Goal: Navigation & Orientation: Find specific page/section

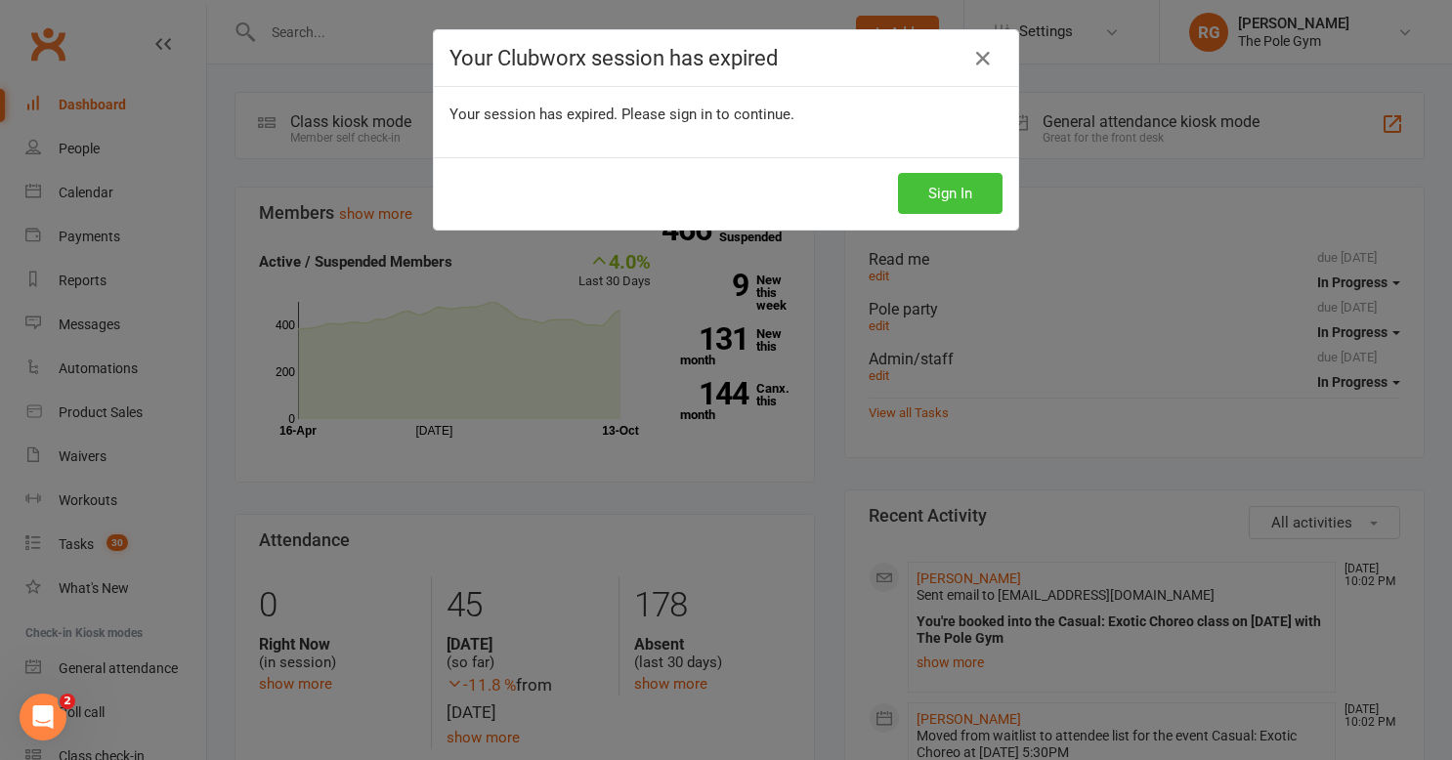
click at [928, 188] on button "Sign In" at bounding box center [950, 193] width 105 height 41
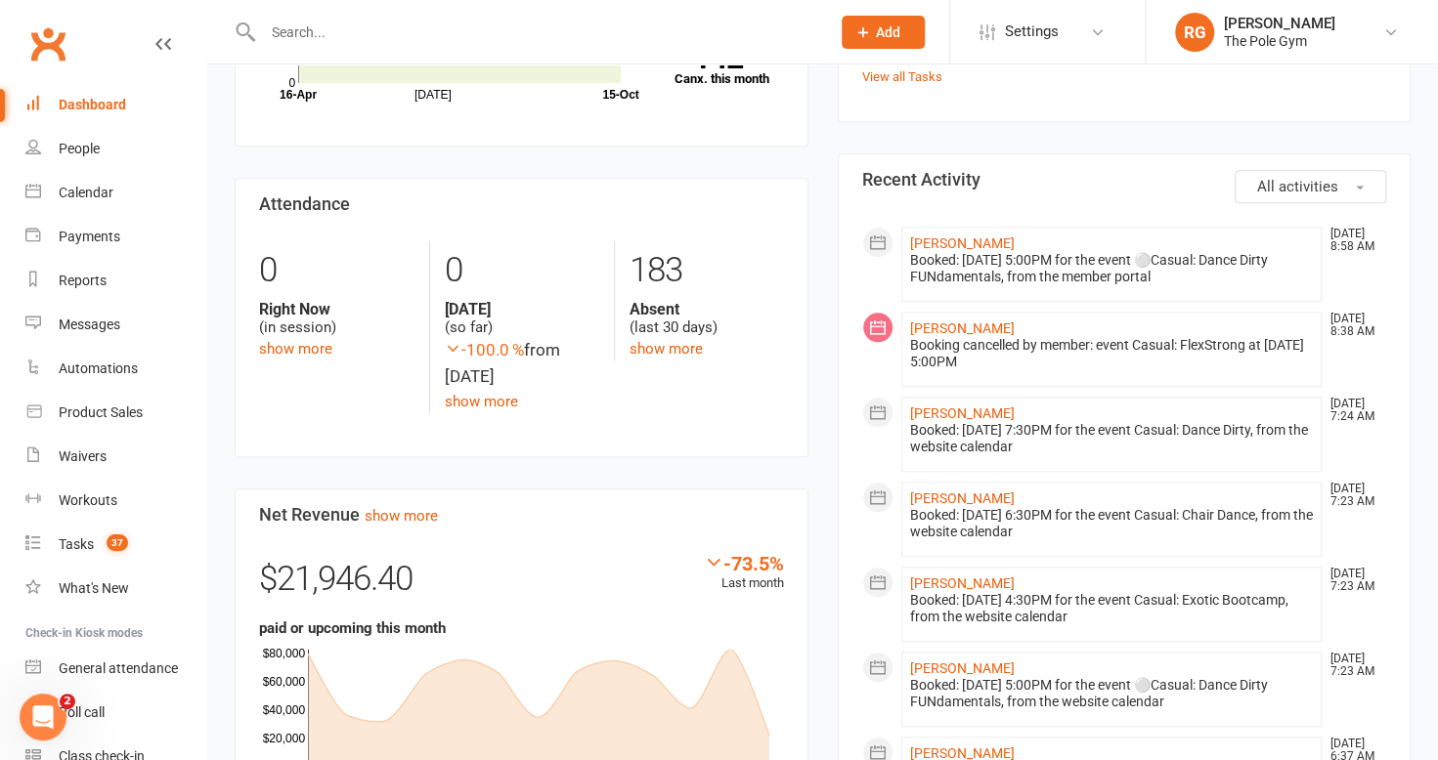
scroll to position [876, 0]
click at [66, 190] on div "Calendar" at bounding box center [86, 193] width 55 height 16
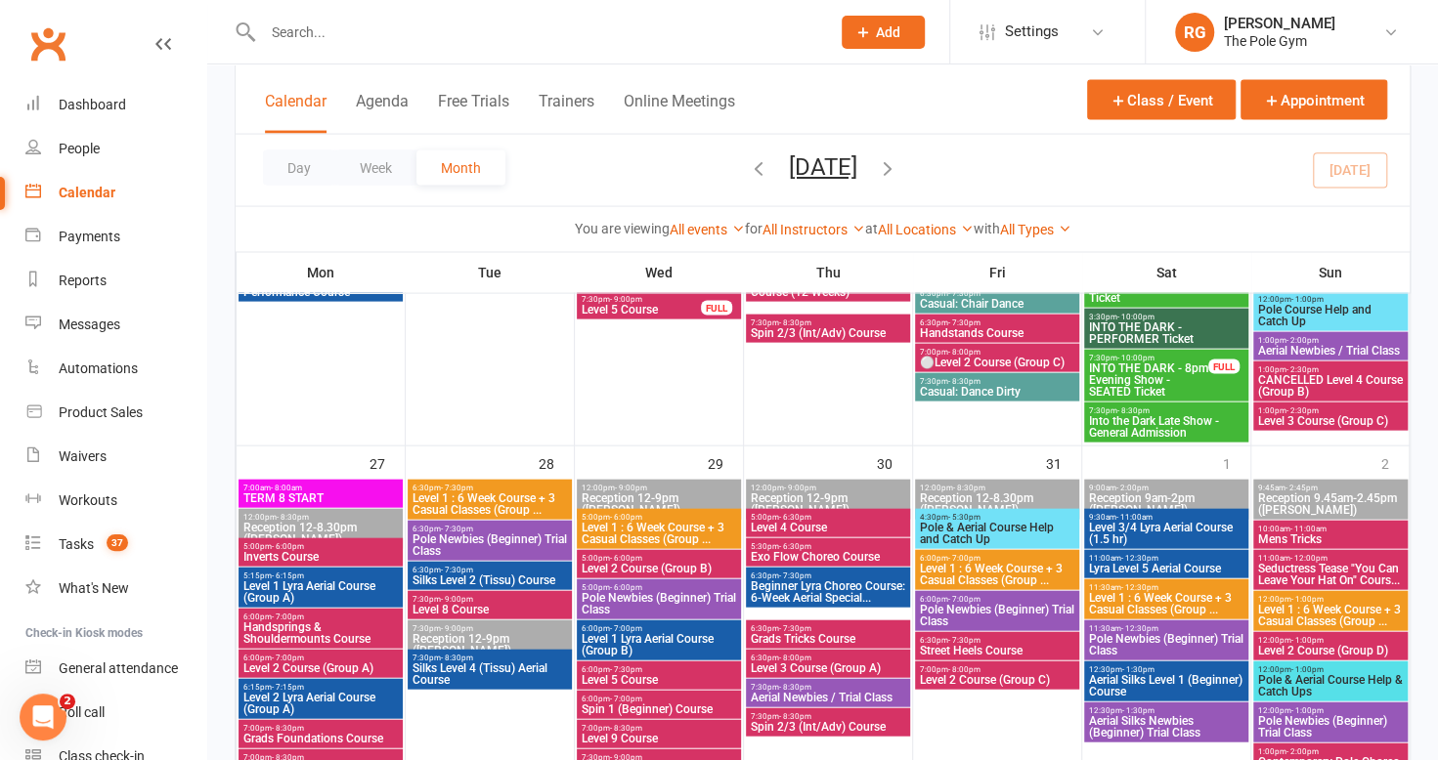
scroll to position [2341, 0]
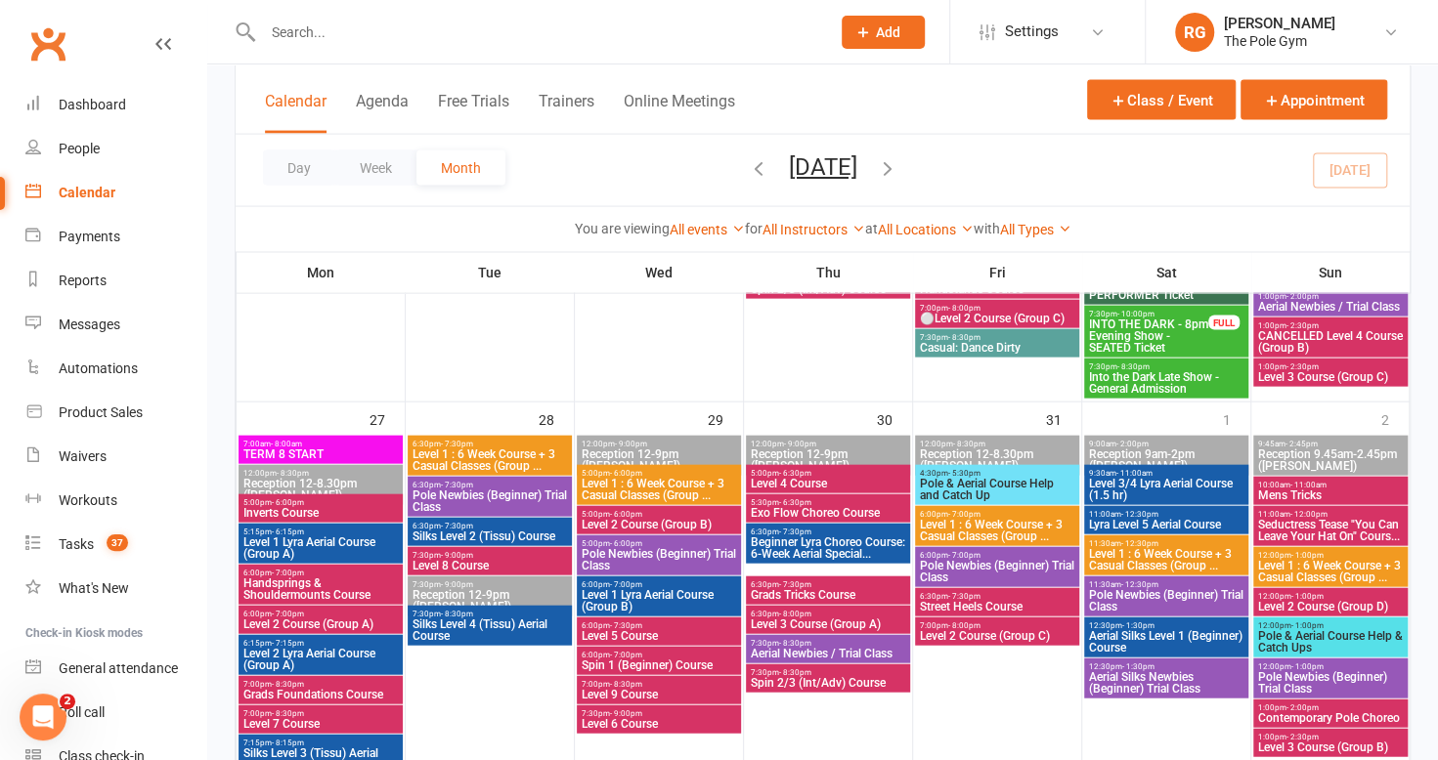
click at [898, 164] on icon "button" at bounding box center [888, 168] width 22 height 22
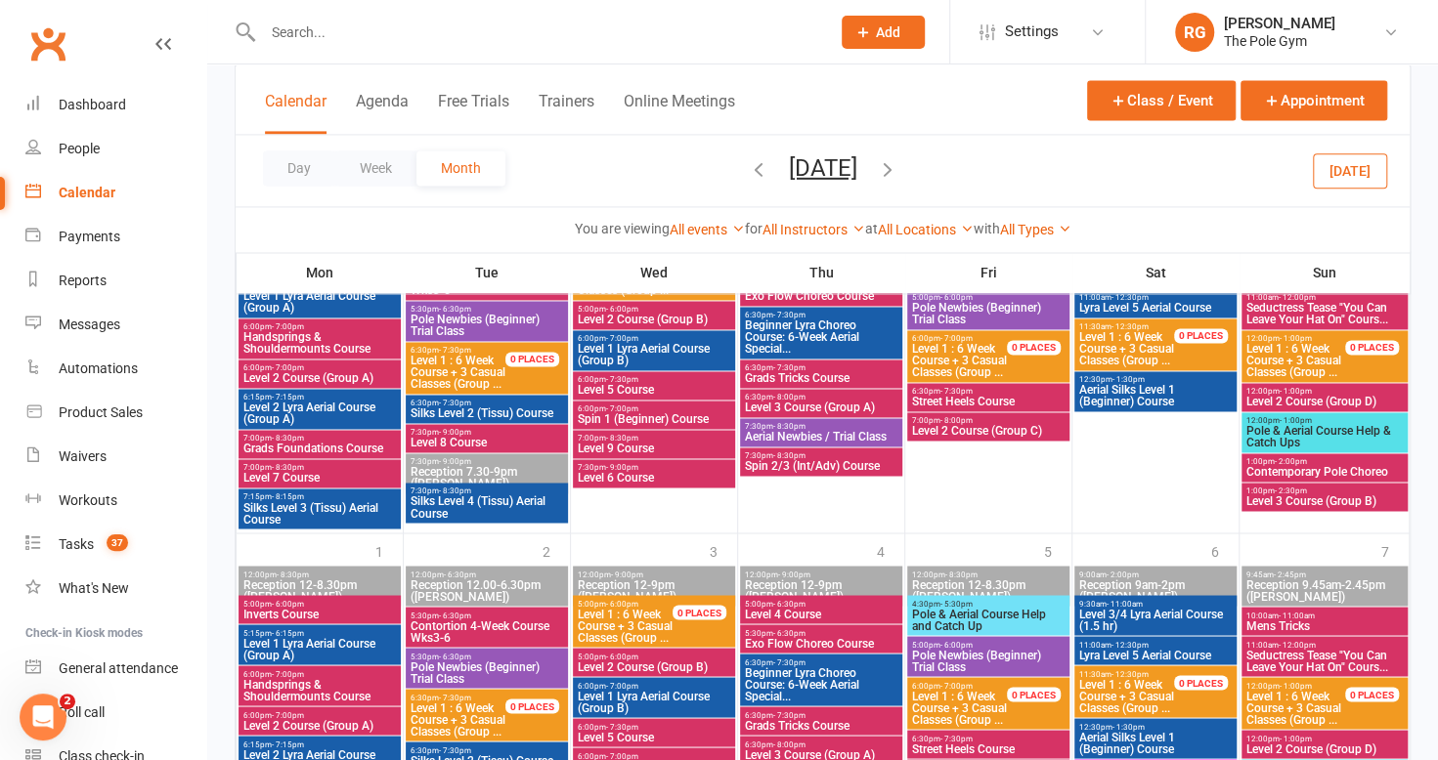
scroll to position [1820, 0]
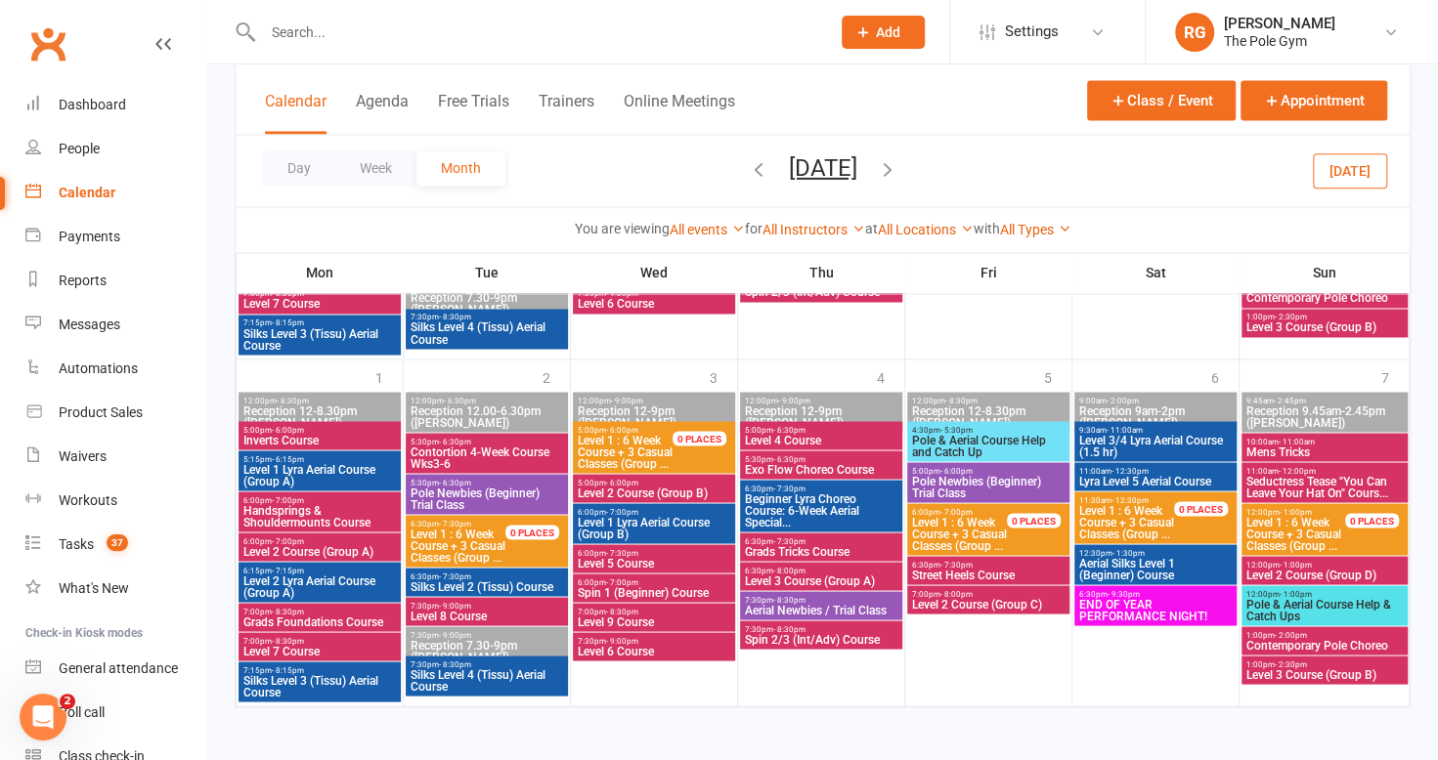
click at [898, 162] on icon "button" at bounding box center [888, 168] width 22 height 22
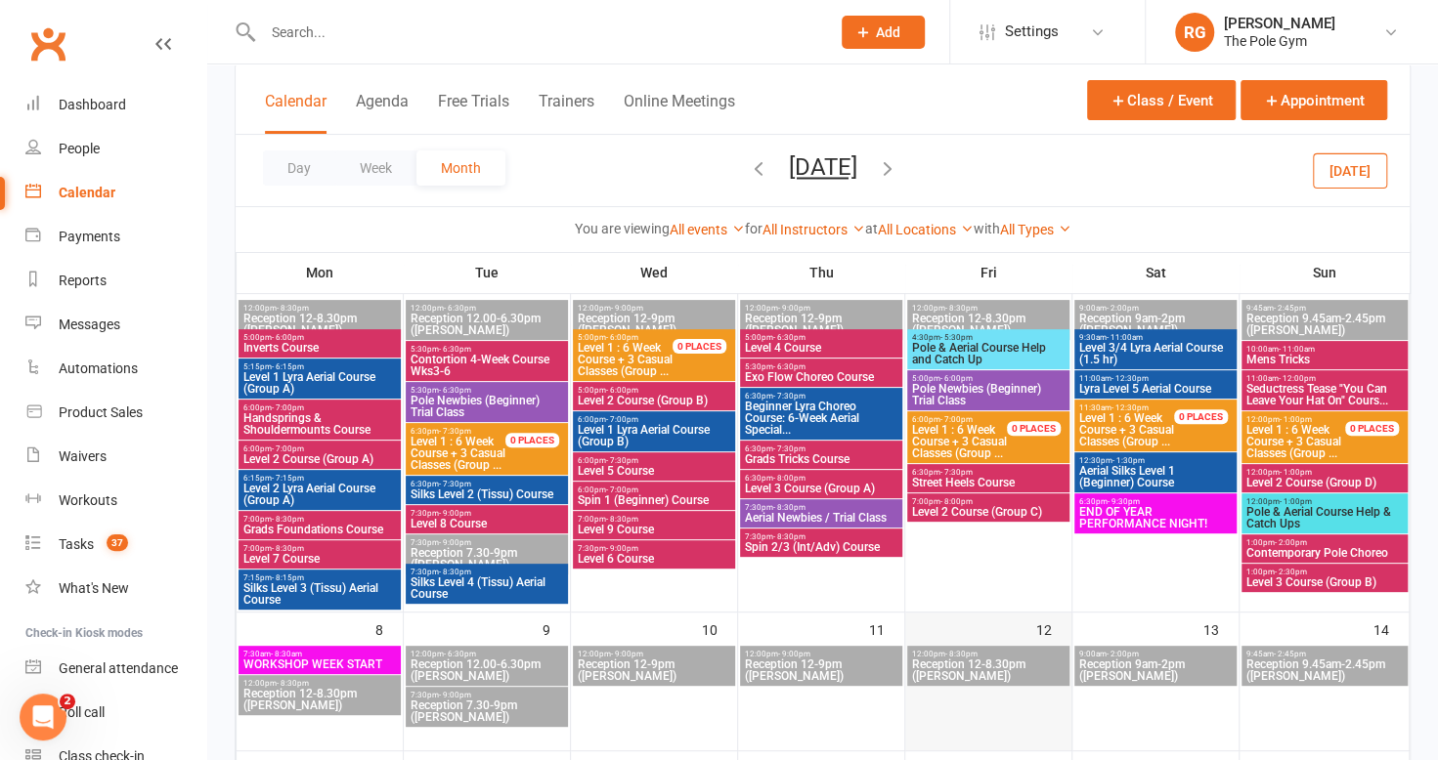
scroll to position [66, 0]
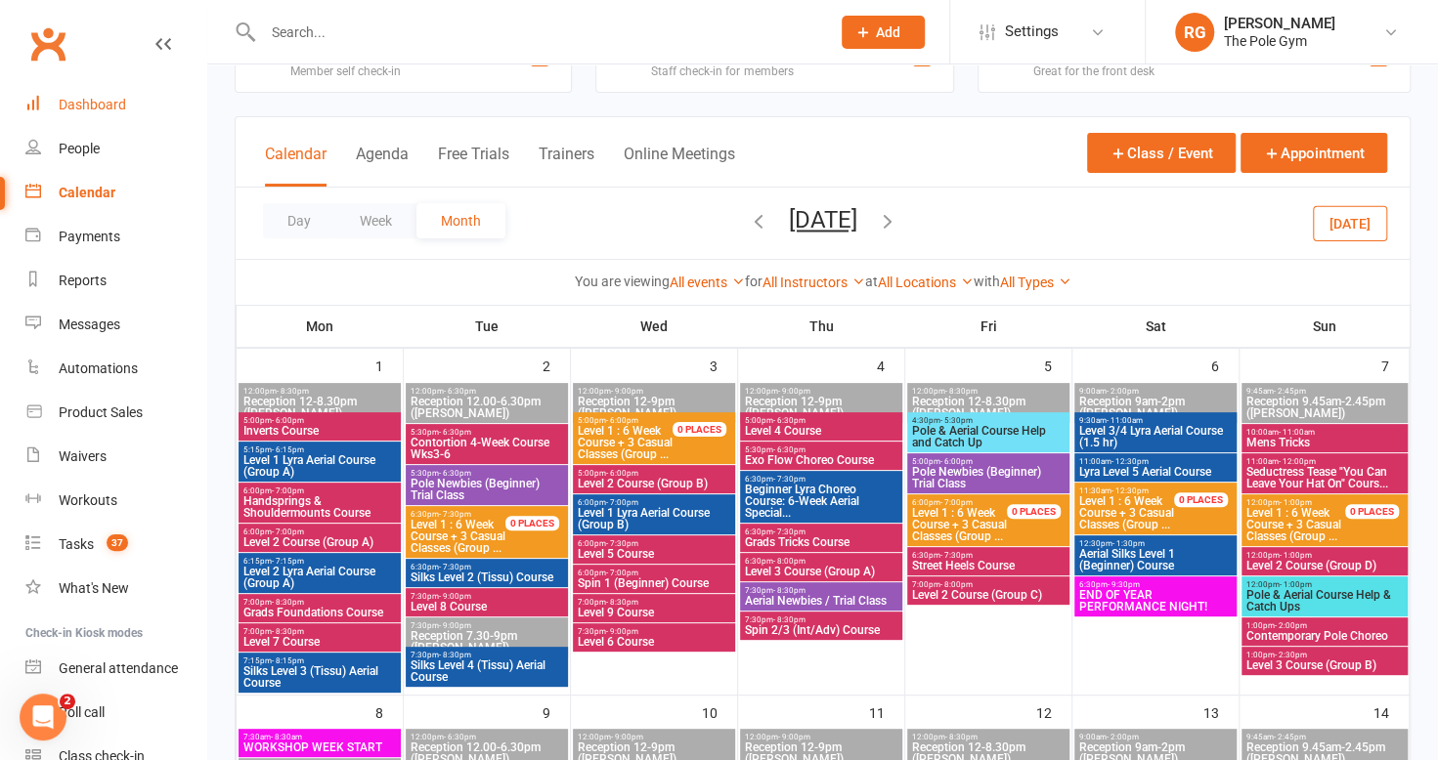
click at [113, 110] on div "Dashboard" at bounding box center [92, 105] width 67 height 16
